Goal: Transaction & Acquisition: Purchase product/service

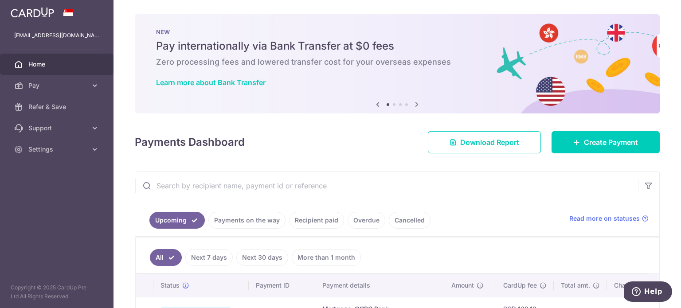
scroll to position [132, 0]
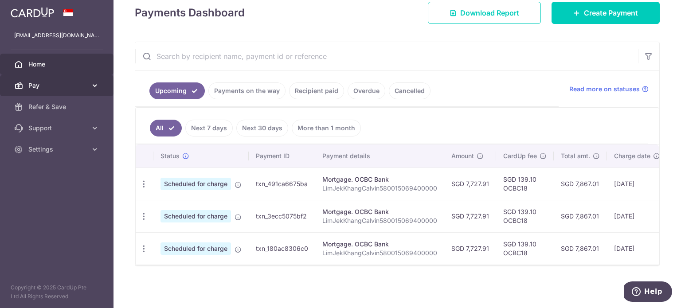
click at [96, 85] on icon at bounding box center [94, 85] width 9 height 9
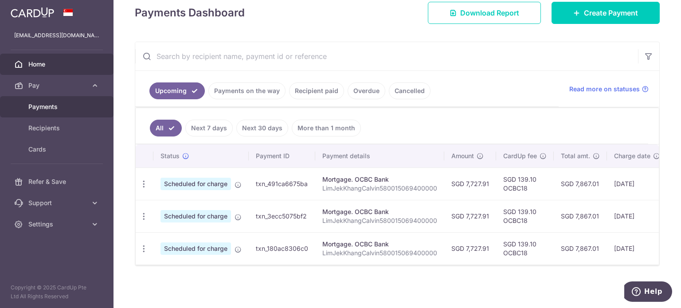
click at [80, 107] on span "Payments" at bounding box center [57, 106] width 59 height 9
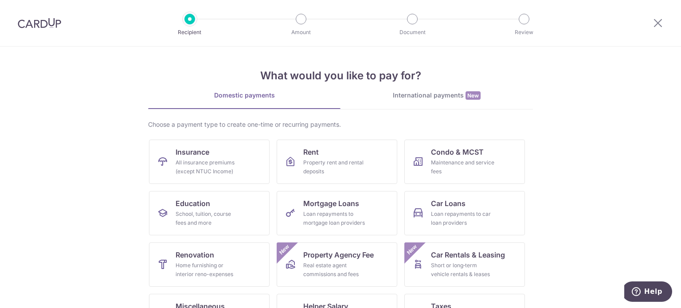
scroll to position [88, 0]
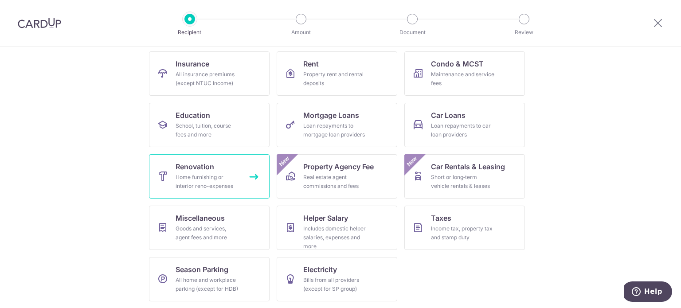
click at [187, 184] on div "Home furnishing or interior reno-expenses" at bounding box center [208, 182] width 64 height 18
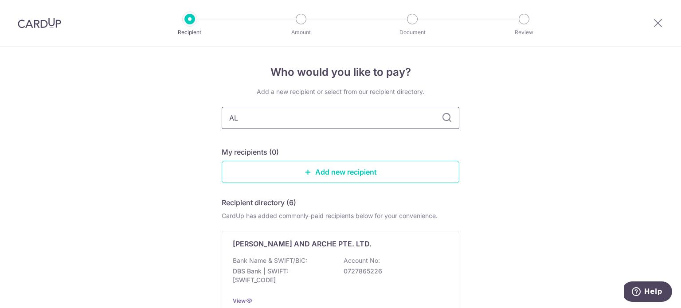
type input "ALS"
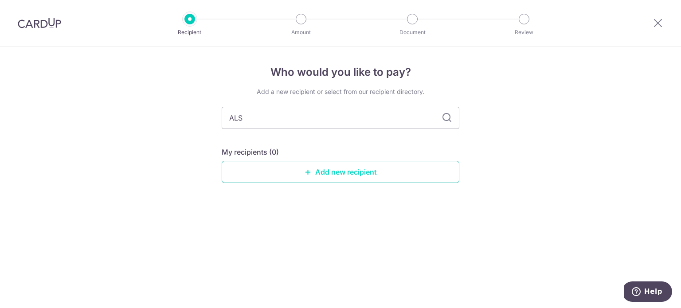
click at [371, 173] on link "Add new recipient" at bounding box center [341, 172] width 238 height 22
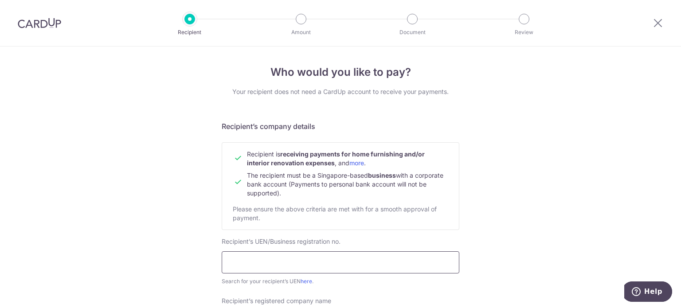
click at [236, 260] on input "text" at bounding box center [341, 262] width 238 height 22
type input "v"
paste input "201313743G"
type input "201313743G"
drag, startPoint x: 268, startPoint y: 262, endPoint x: 223, endPoint y: 296, distance: 55.8
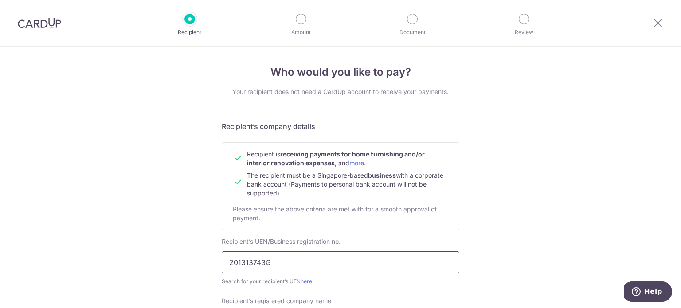
click at [329, 268] on input "201313743G" at bounding box center [341, 262] width 238 height 22
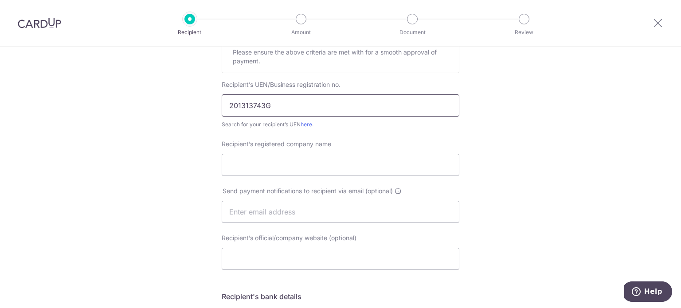
scroll to position [177, 0]
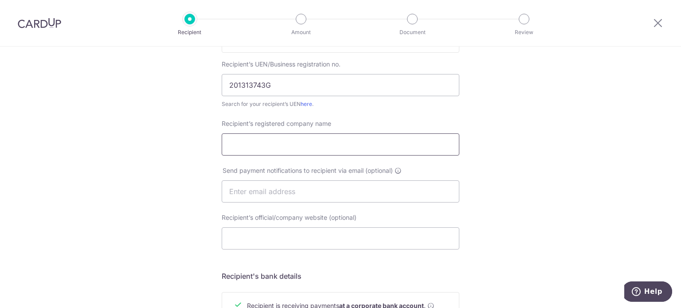
click at [282, 146] on input "Recipient’s registered company name" at bounding box center [341, 144] width 238 height 22
type input "ALS Engineering Pte Ltd"
click at [313, 194] on input "text" at bounding box center [341, 191] width 238 height 22
type input "calvinljk@gmail.com"
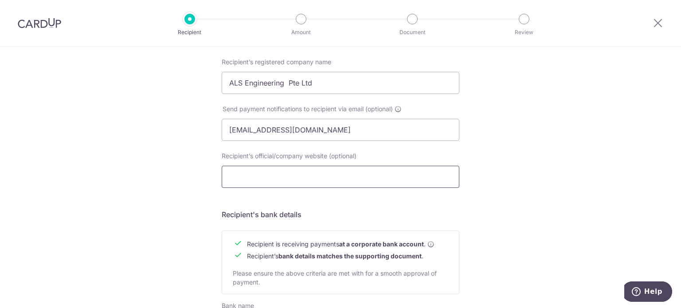
scroll to position [310, 0]
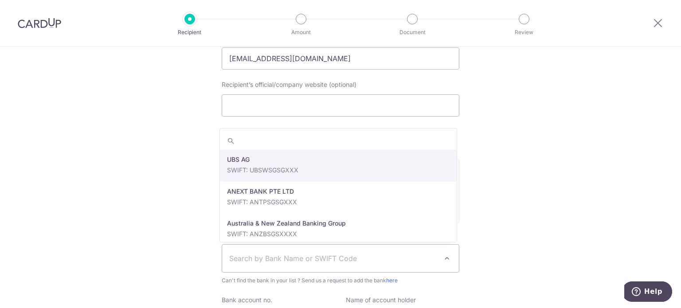
click at [258, 258] on span "Search by Bank Name or SWIFT Code" at bounding box center [333, 258] width 208 height 11
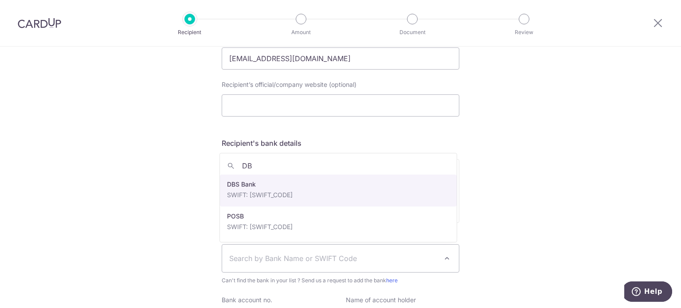
type input "DB"
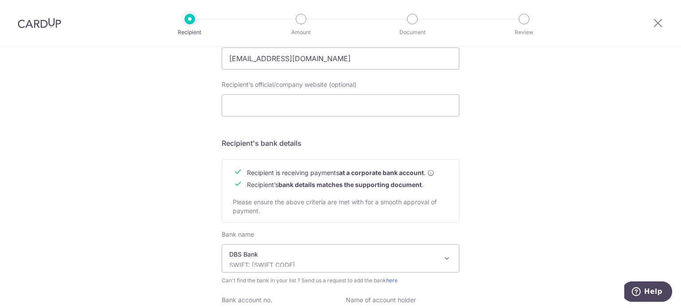
select select "6"
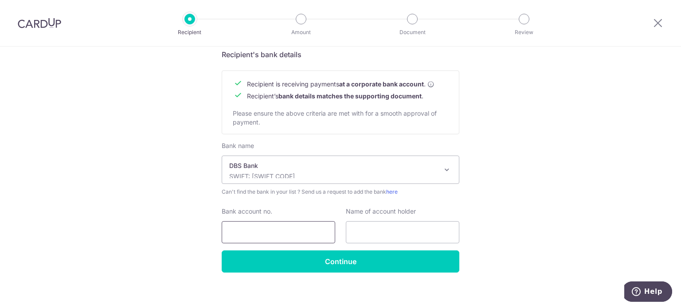
click at [246, 233] on input "Bank account no." at bounding box center [278, 232] width 113 height 22
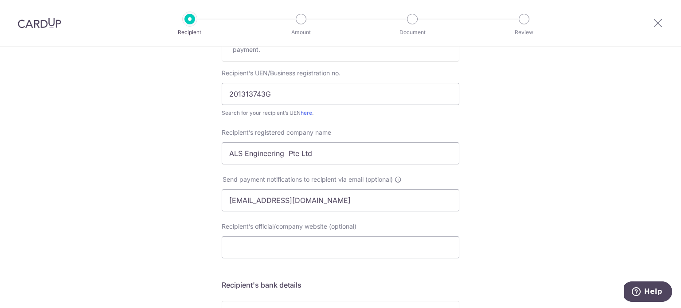
scroll to position [133, 0]
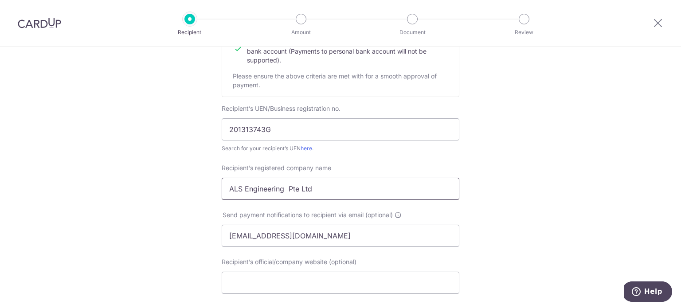
type input "0669036787"
drag, startPoint x: 314, startPoint y: 187, endPoint x: 214, endPoint y: 187, distance: 100.2
click at [216, 187] on div "Recipient’s registered company name ALS Engineering Pte Ltd" at bounding box center [340, 182] width 248 height 36
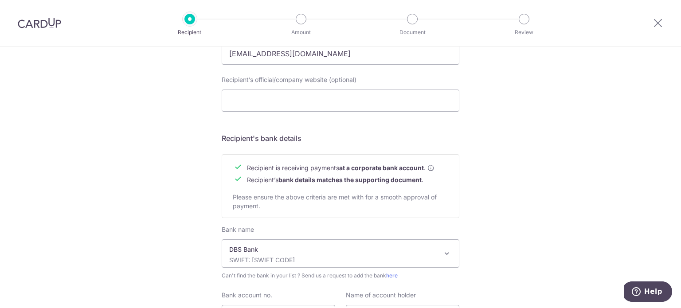
scroll to position [404, 0]
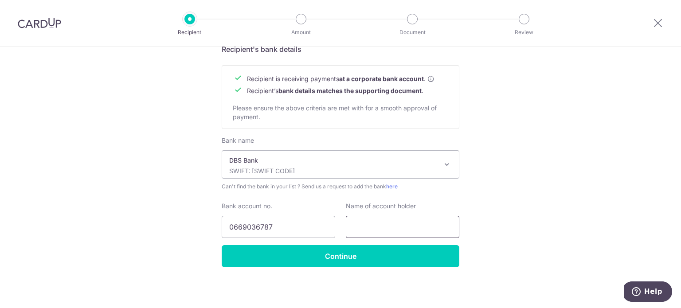
click at [375, 228] on input "text" at bounding box center [402, 227] width 113 height 22
paste input "ALS Engineering Pte Ltd"
type input "ALS Engineering Pte Ltd"
click at [326, 250] on input "Continue" at bounding box center [341, 256] width 238 height 22
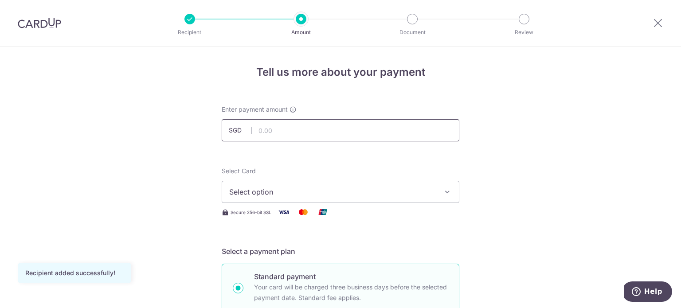
click at [340, 132] on input "text" at bounding box center [341, 130] width 238 height 22
type input "1,308.00"
click at [332, 191] on span "Select option" at bounding box center [332, 192] width 207 height 11
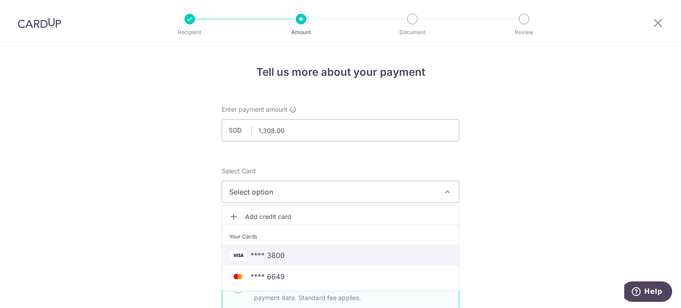
click at [284, 258] on span "**** 3800" at bounding box center [340, 255] width 223 height 11
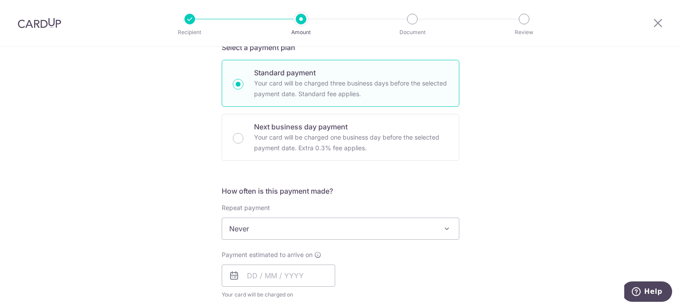
scroll to position [222, 0]
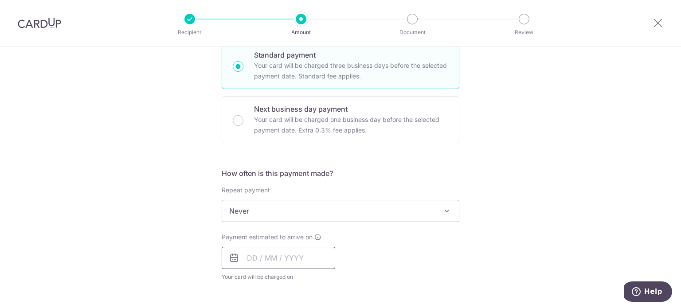
click at [300, 254] on input "text" at bounding box center [278, 258] width 113 height 22
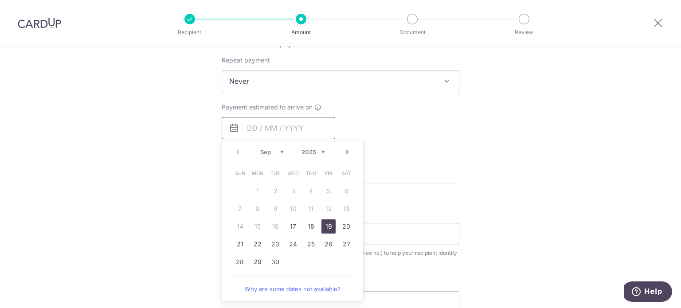
scroll to position [355, 0]
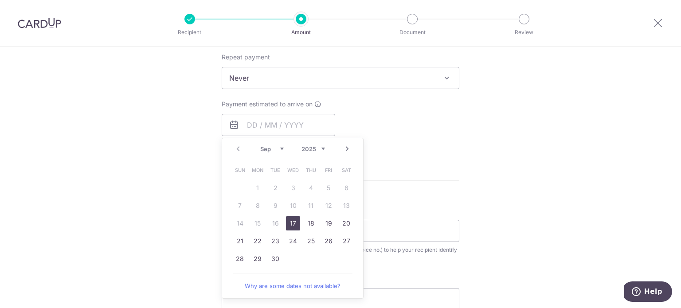
click at [289, 222] on link "17" at bounding box center [293, 223] width 14 height 14
type input "[DATE]"
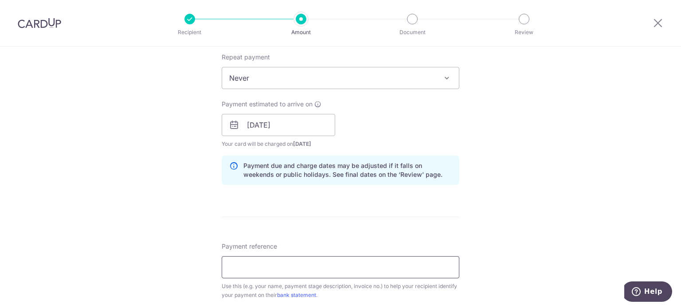
click at [234, 267] on input "Payment reference" at bounding box center [341, 267] width 238 height 22
paste input "ALS/INV/WG/2024/343"
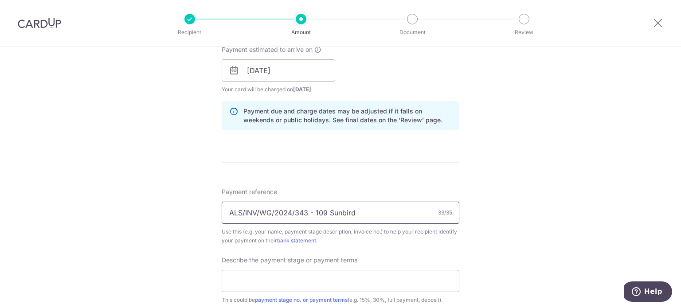
scroll to position [488, 0]
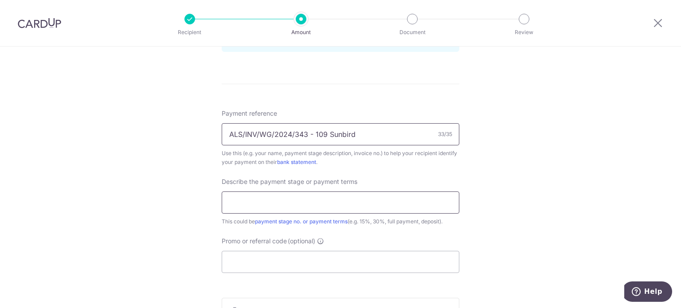
type input "ALS/INV/WG/2024/343 - 109 Sunbird"
click at [335, 203] on input "text" at bounding box center [341, 202] width 238 height 22
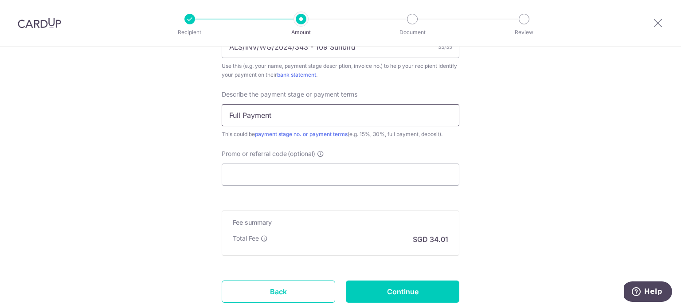
scroll to position [576, 0]
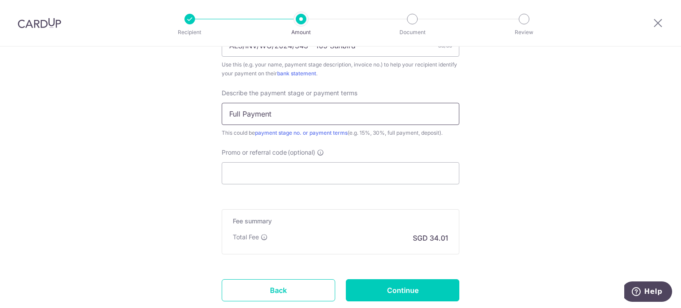
type input "Full Payment"
click at [293, 177] on input "Promo or referral code (optional)" at bounding box center [341, 173] width 238 height 22
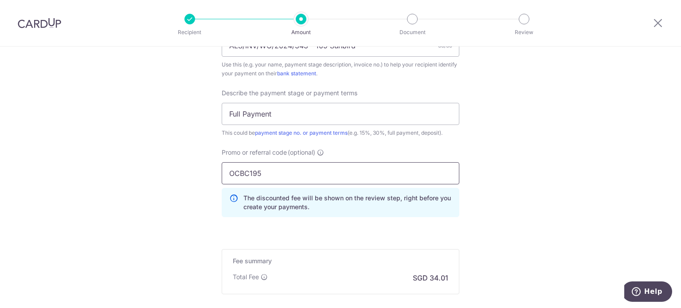
type input "OCBC195"
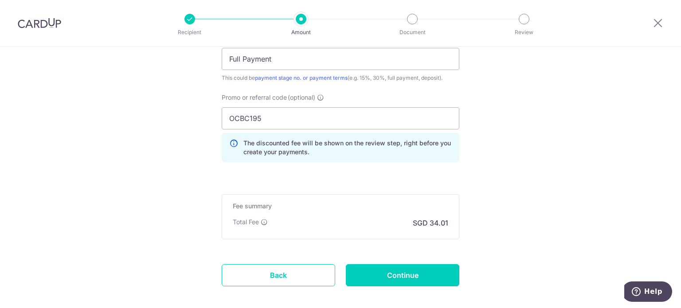
scroll to position [674, 0]
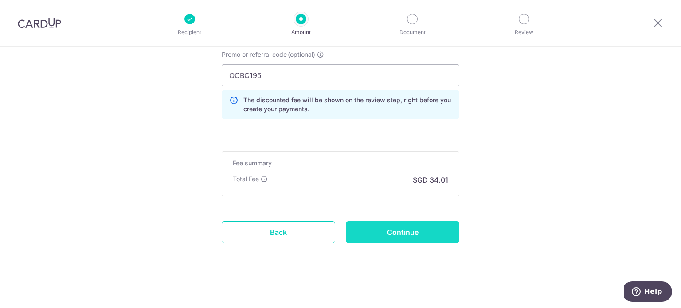
click at [440, 234] on input "Continue" at bounding box center [402, 232] width 113 height 22
type input "Create Schedule"
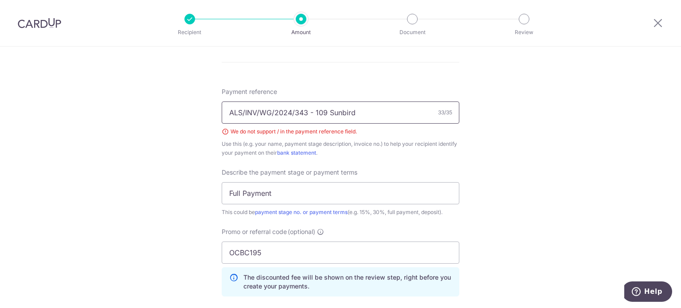
click at [293, 111] on input "ALS/INV/WG/2024/343 - 109 Sunbird" at bounding box center [341, 113] width 238 height 22
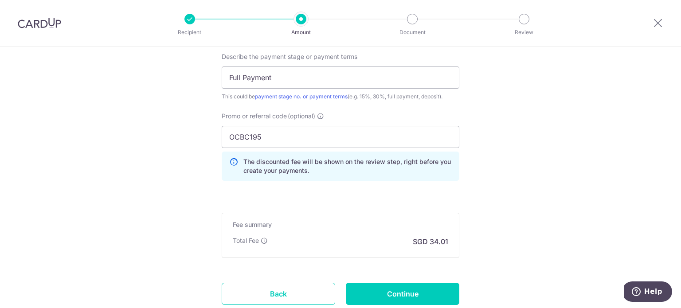
scroll to position [687, 0]
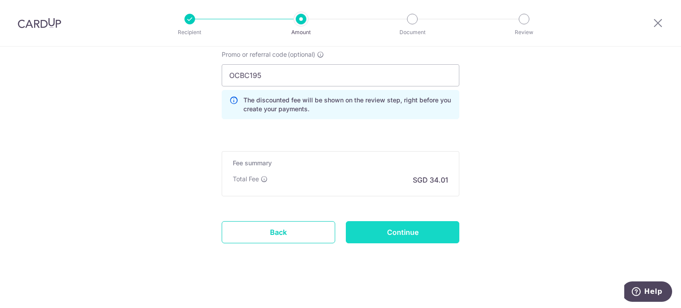
type input "ALS-INV-WG-2024-343 - 109 Sunbird"
click at [443, 221] on input "Continue" at bounding box center [402, 232] width 113 height 22
type input "Create Schedule"
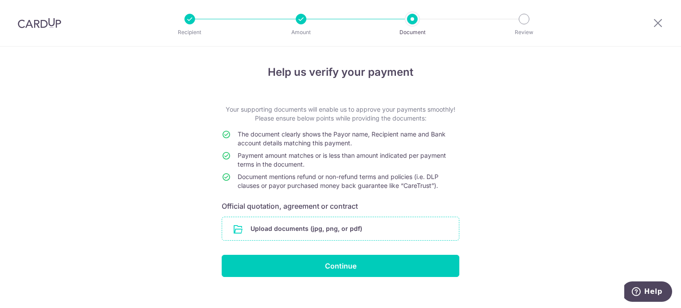
click at [350, 230] on input "file" at bounding box center [340, 228] width 237 height 23
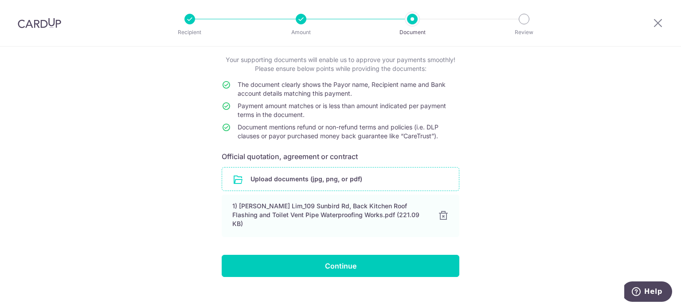
scroll to position [51, 0]
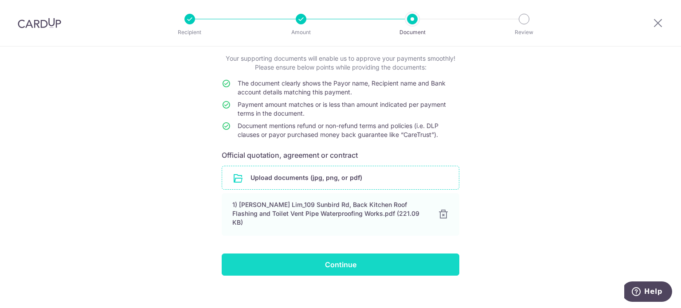
click at [348, 255] on input "Continue" at bounding box center [341, 265] width 238 height 22
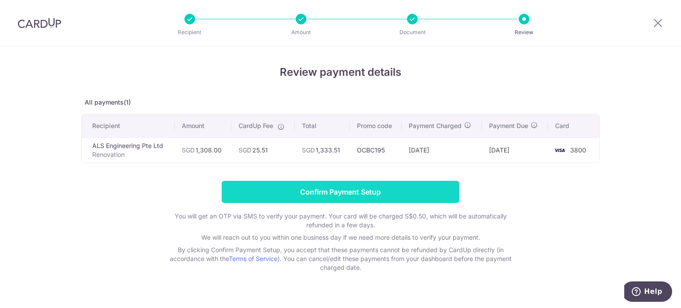
click at [367, 188] on input "Confirm Payment Setup" at bounding box center [341, 192] width 238 height 22
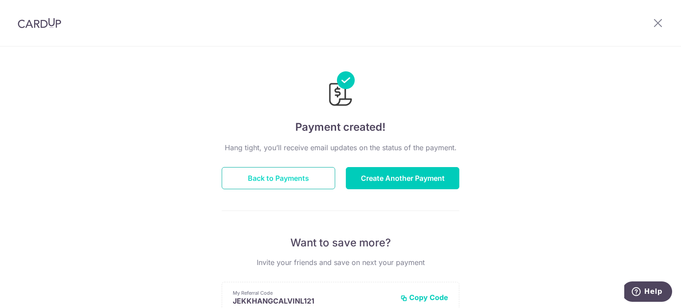
click at [304, 180] on button "Back to Payments" at bounding box center [278, 178] width 113 height 22
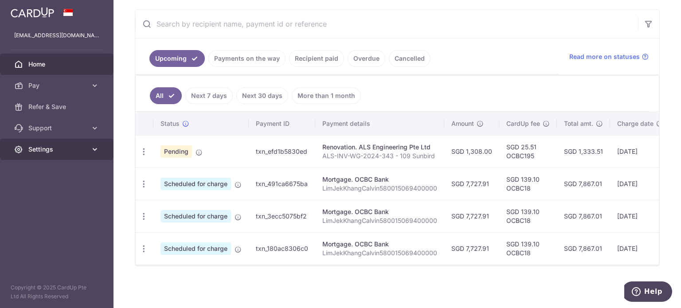
click at [92, 148] on icon at bounding box center [94, 149] width 9 height 9
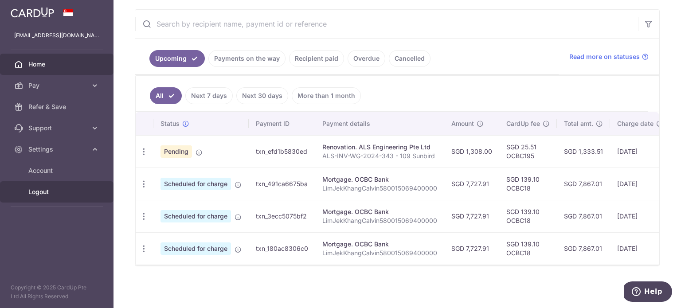
click at [52, 191] on span "Logout" at bounding box center [57, 192] width 59 height 9
